Goal: Transaction & Acquisition: Purchase product/service

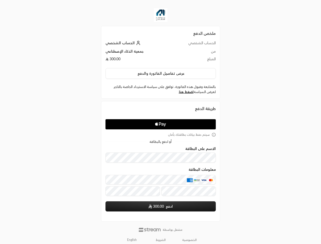
click at [160, 122] on icon "Apple Logo" at bounding box center [160, 124] width 52 height 9
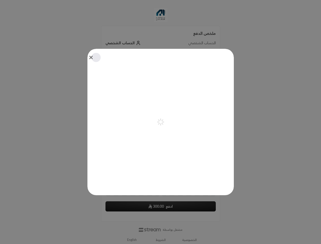
click at [161, 73] on div "Pay with Apple Pay" at bounding box center [160, 122] width 146 height 146
click at [186, 92] on div "Pay with Apple Pay" at bounding box center [160, 122] width 146 height 146
click at [160, 124] on icon "aria-label-from-constructor" at bounding box center [159, 124] width 2 height 2
click at [161, 135] on div "Pay with Apple Pay" at bounding box center [160, 122] width 146 height 146
click at [132, 240] on div at bounding box center [160, 122] width 321 height 244
